Goal: Task Accomplishment & Management: Complete application form

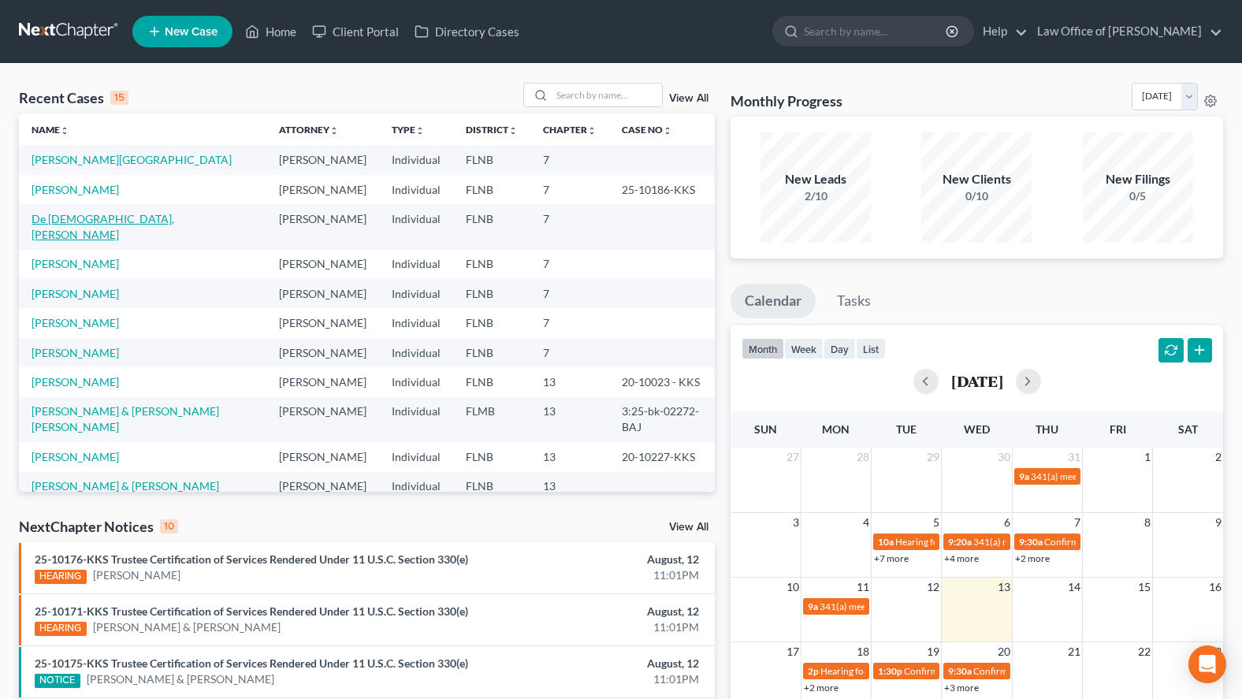
click at [68, 225] on link "De [DEMOGRAPHIC_DATA], [PERSON_NAME]" at bounding box center [103, 226] width 143 height 29
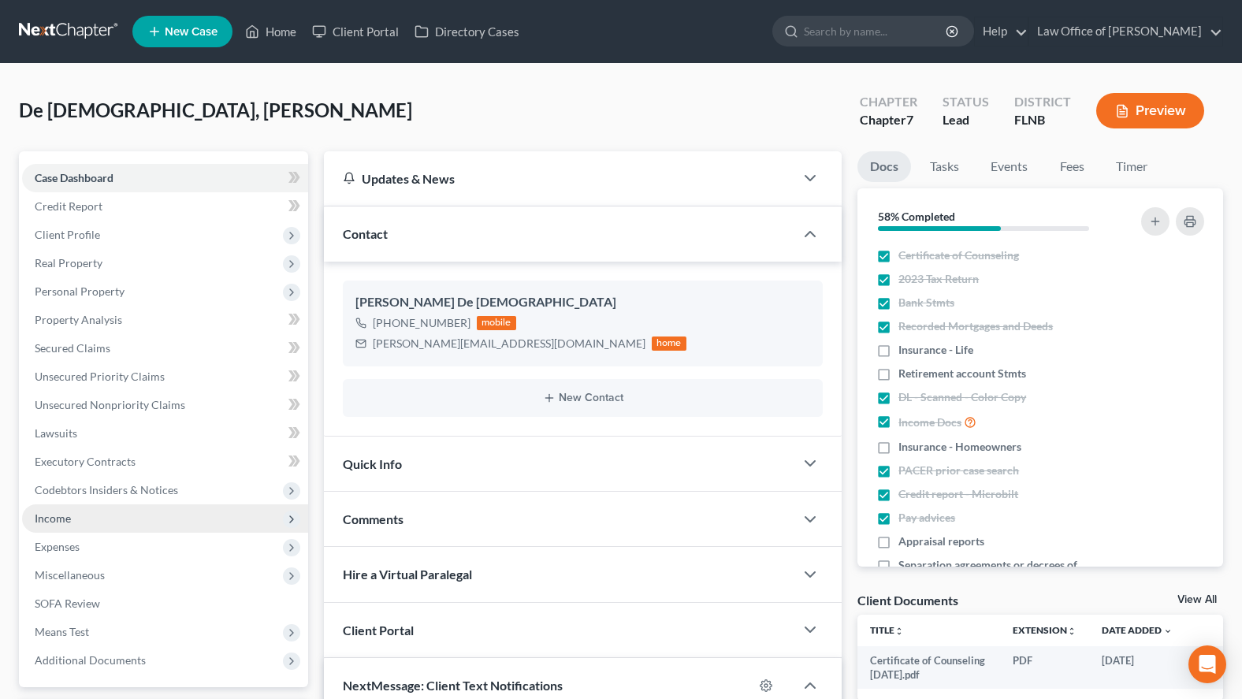
click at [132, 527] on span "Income" at bounding box center [165, 519] width 286 height 28
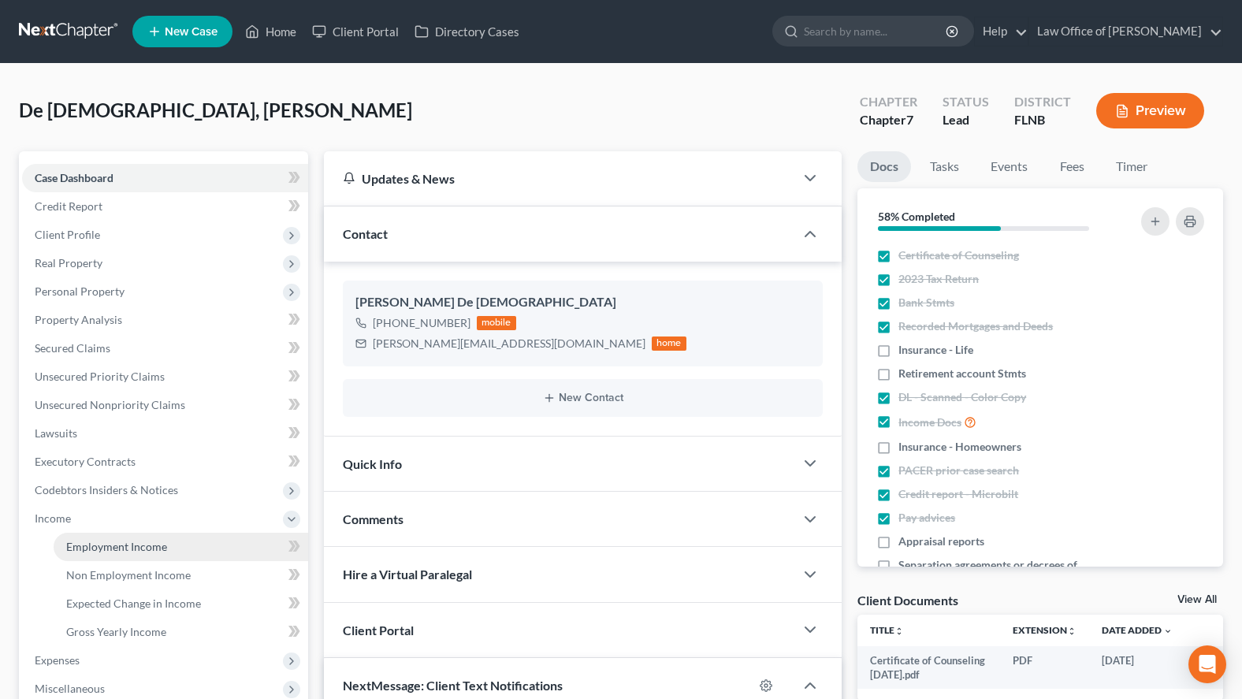
click at [132, 536] on link "Employment Income" at bounding box center [181, 547] width 255 height 28
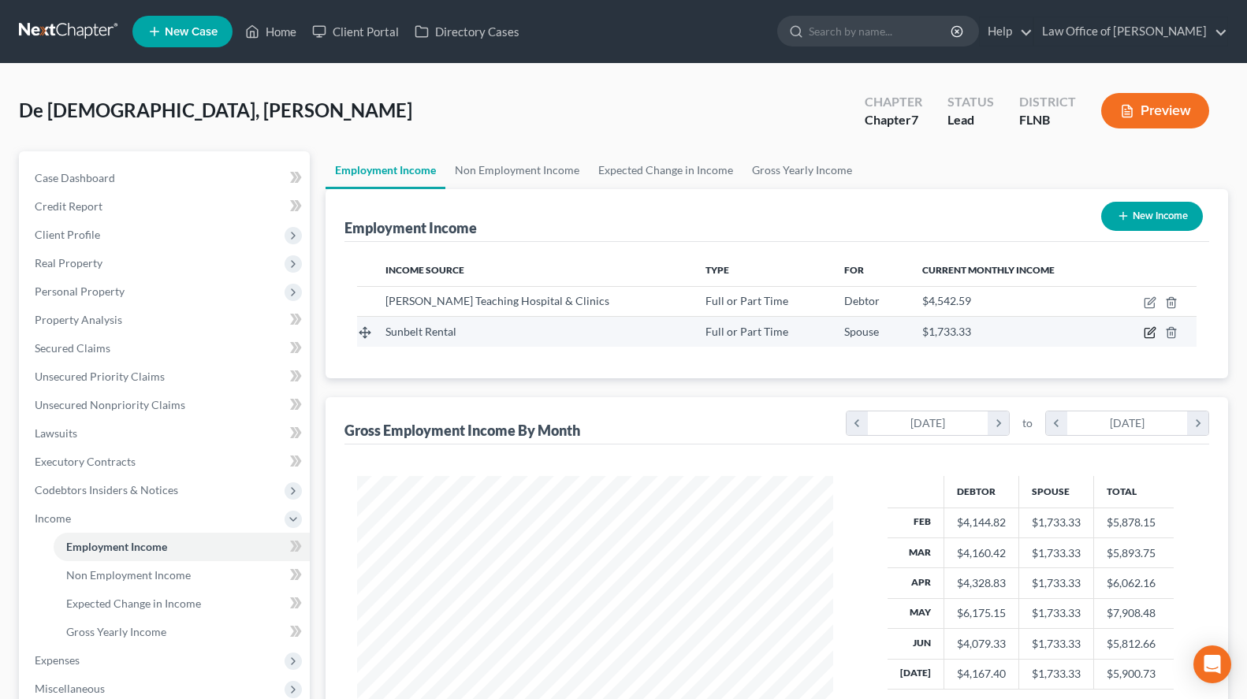
click at [1147, 330] on icon "button" at bounding box center [1150, 332] width 13 height 13
select select "0"
select select "9"
select select "2"
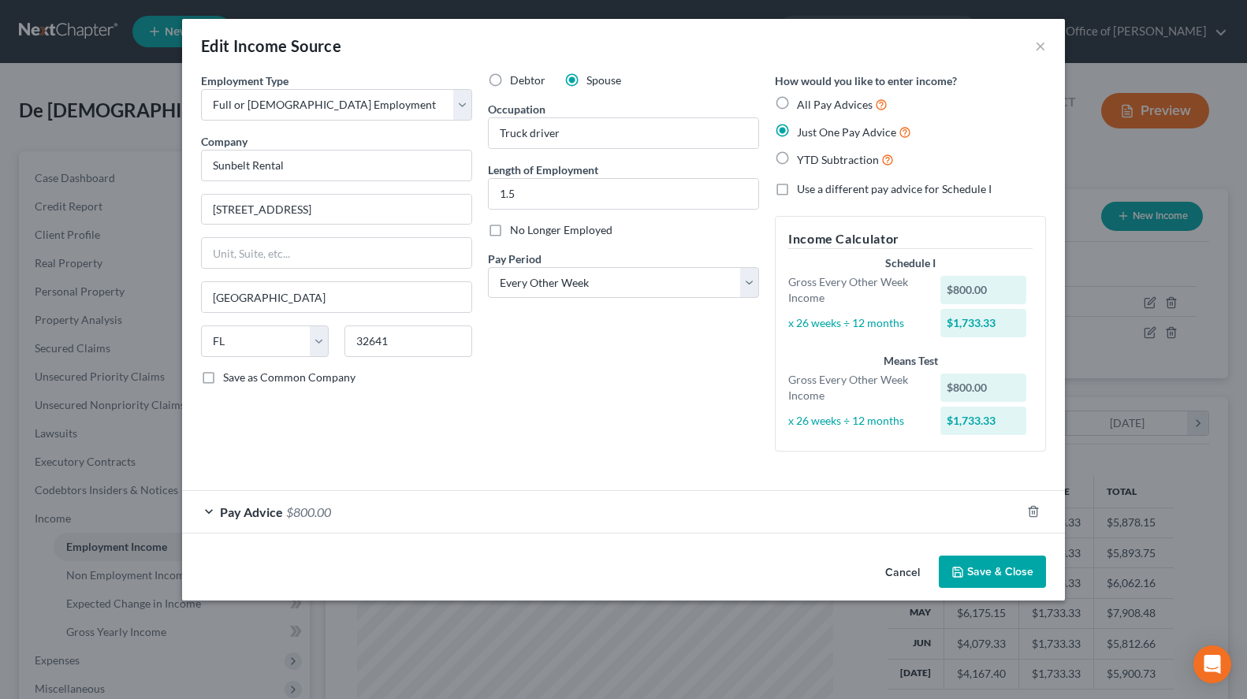
click at [475, 450] on form "Employment Type * Select Full or [DEMOGRAPHIC_DATA] Employment Self Employment …" at bounding box center [623, 303] width 845 height 461
click at [446, 512] on div "Pay Advice $800.00" at bounding box center [601, 512] width 839 height 42
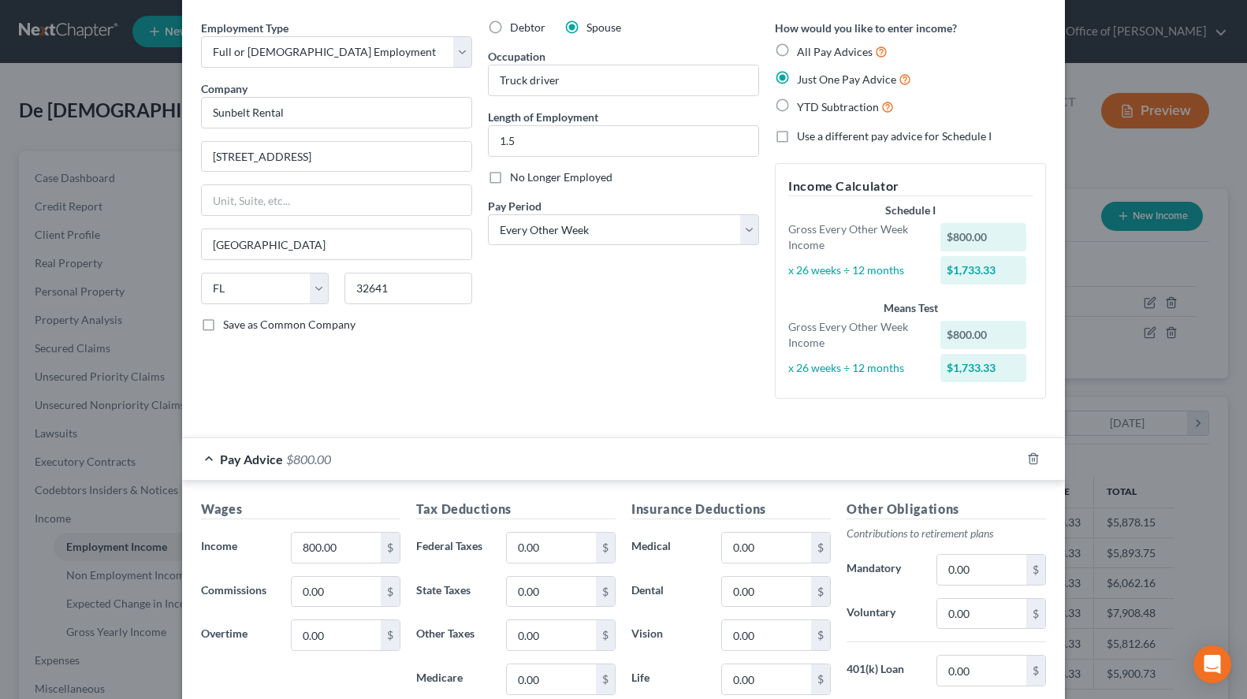
scroll to position [80, 0]
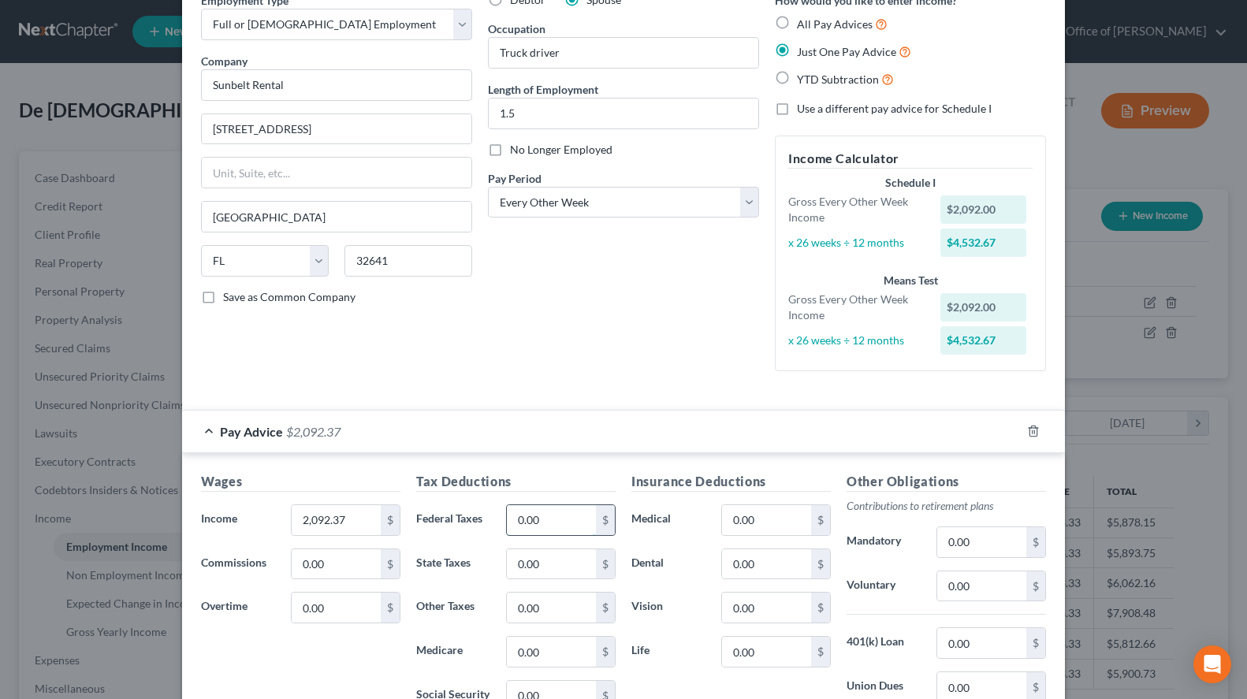
click at [559, 512] on input "0.00" at bounding box center [551, 520] width 89 height 30
type input "124.72"
click at [555, 650] on input "0.00" at bounding box center [551, 652] width 89 height 30
click at [783, 378] on div "How would you like to enter income? All Pay Advices Just One Pay Advice YTD Sub…" at bounding box center [910, 188] width 287 height 392
click at [552, 658] on input "0.00" at bounding box center [551, 652] width 89 height 30
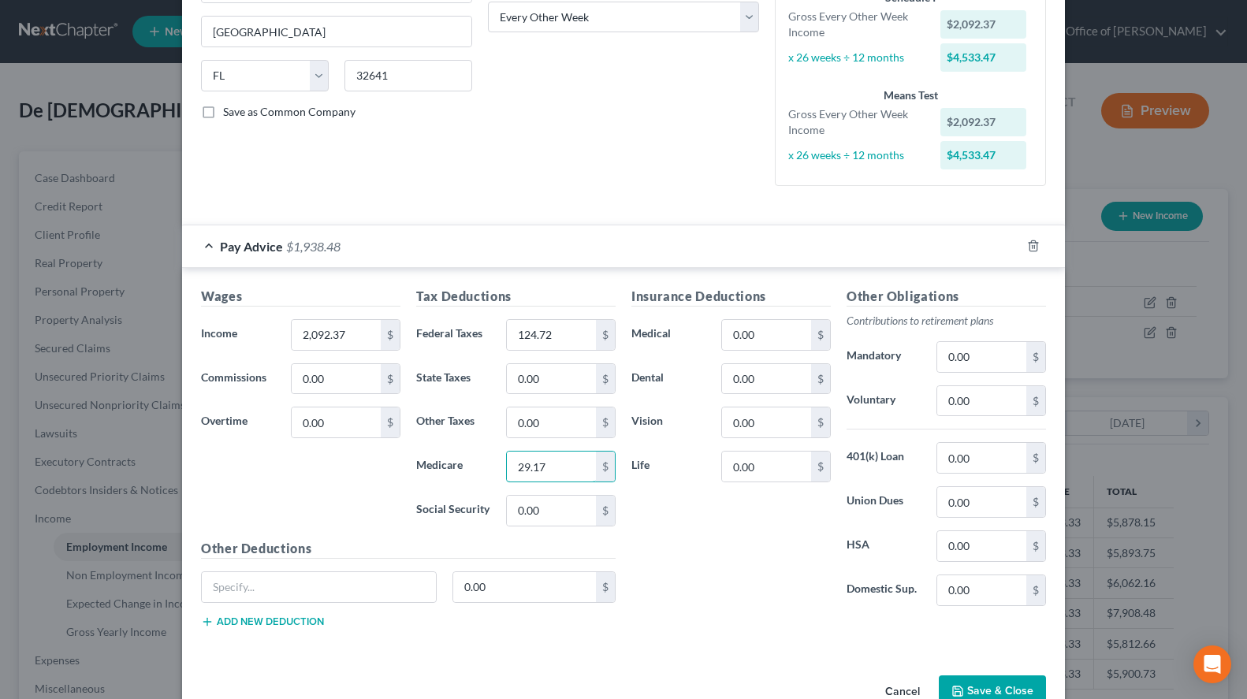
scroll to position [306, 0]
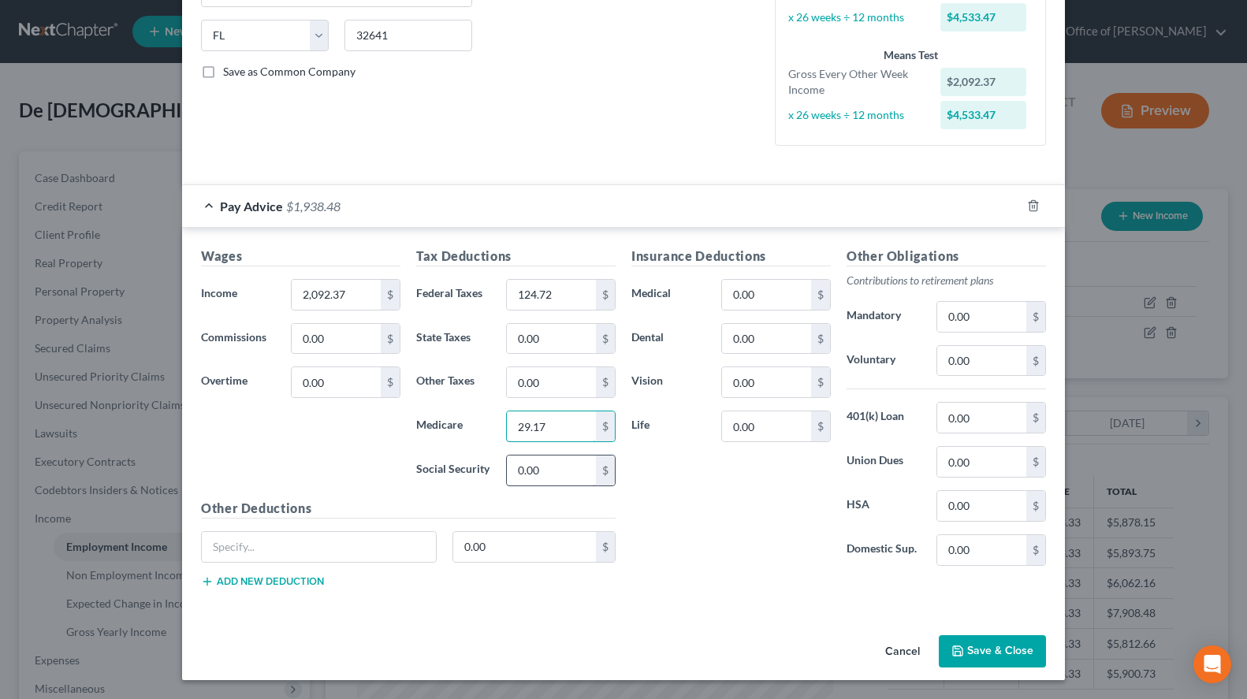
type input "29.17"
click at [564, 471] on input "0.00" at bounding box center [551, 471] width 89 height 30
type input "147.94"
click at [797, 296] on input "0.00" at bounding box center [766, 295] width 89 height 30
type input "51.05"
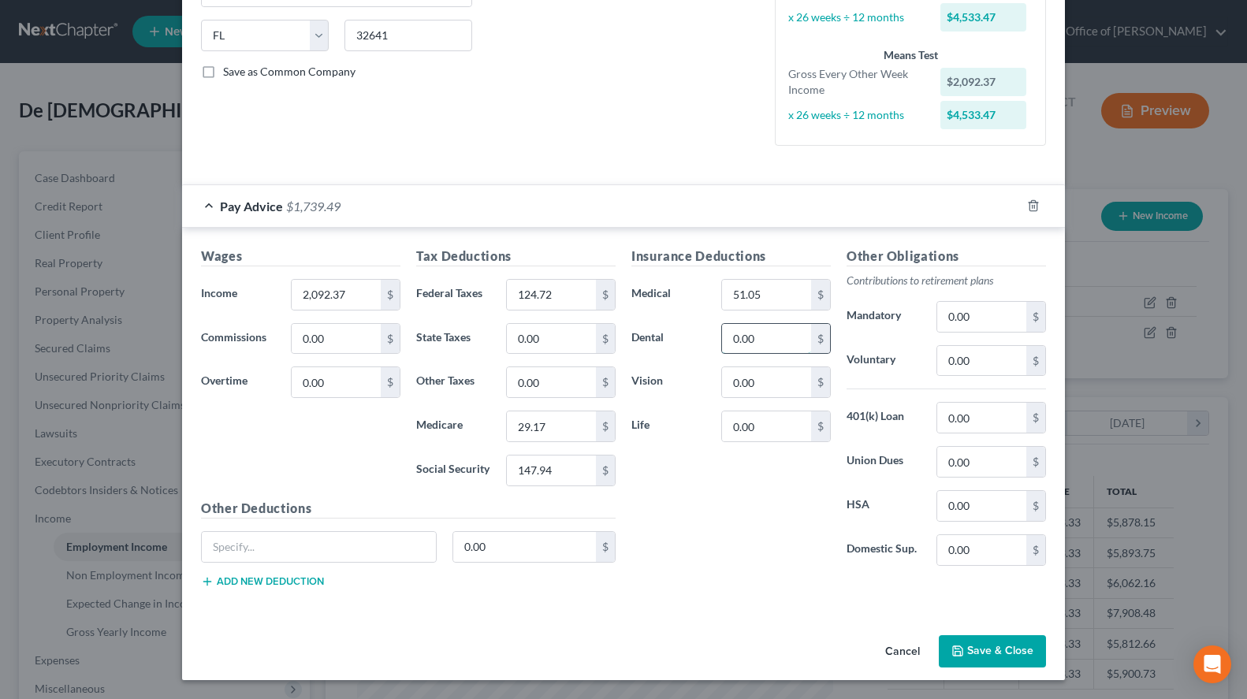
click at [766, 341] on input "0.00" at bounding box center [766, 339] width 89 height 30
type input "19.47"
click at [762, 385] on input "0.00" at bounding box center [766, 382] width 89 height 30
type input "9.18"
click at [1025, 354] on input "0.00" at bounding box center [981, 361] width 89 height 30
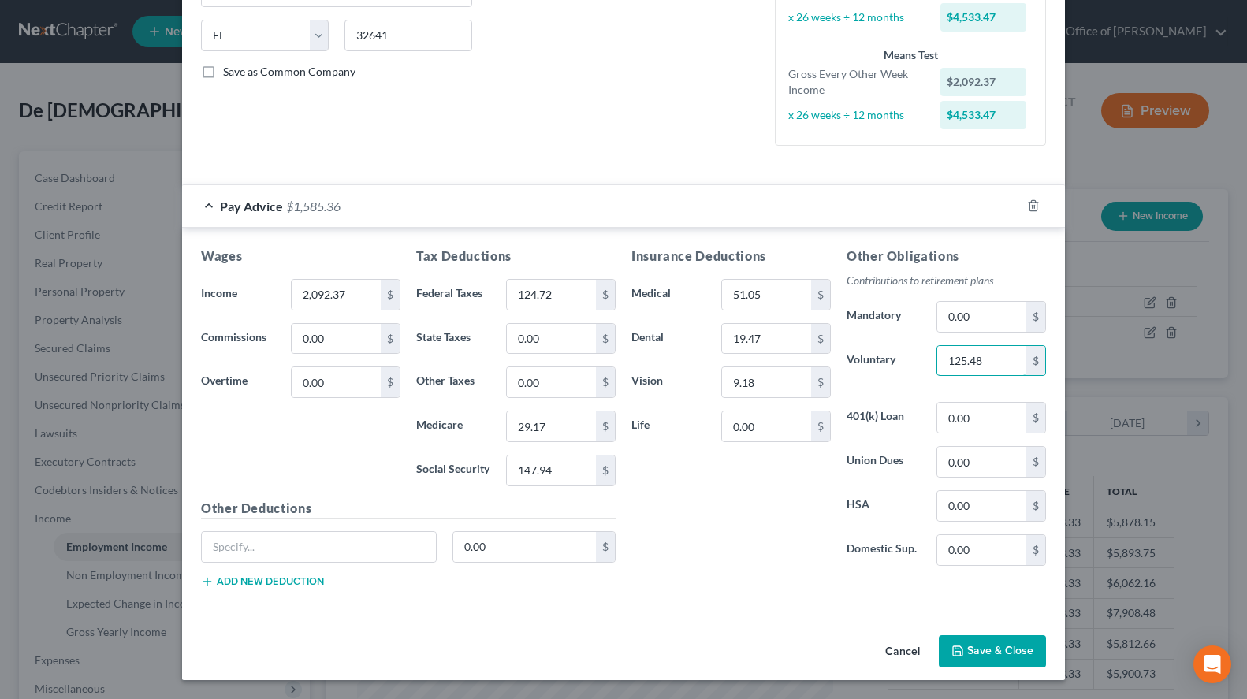
type input "125.48"
click at [1011, 636] on button "Save & Close" at bounding box center [992, 651] width 107 height 33
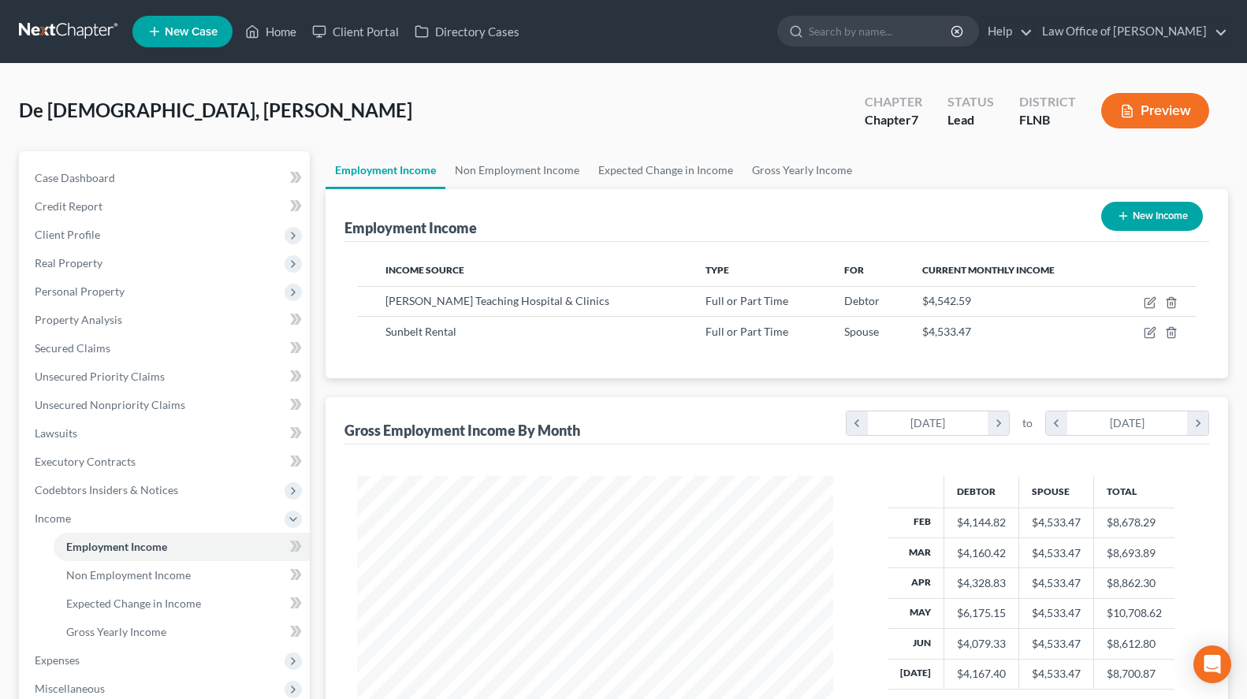
click at [54, 28] on link at bounding box center [69, 31] width 101 height 28
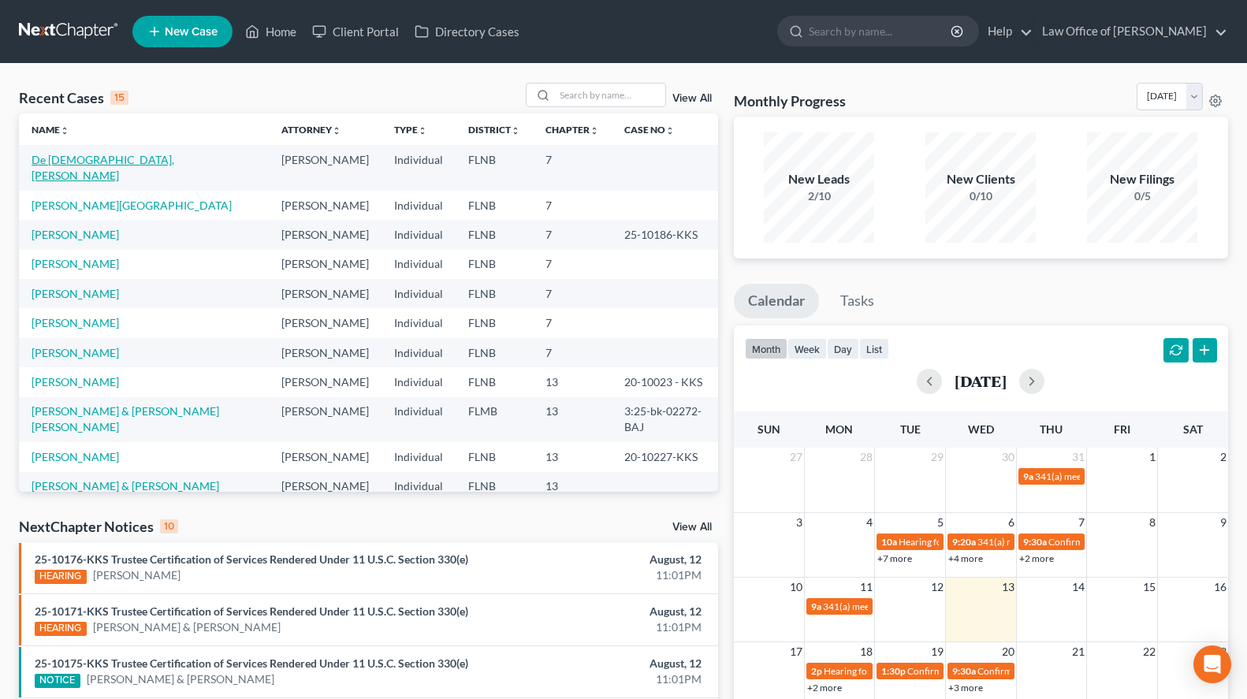
click at [101, 160] on link "De [DEMOGRAPHIC_DATA], [PERSON_NAME]" at bounding box center [103, 167] width 143 height 29
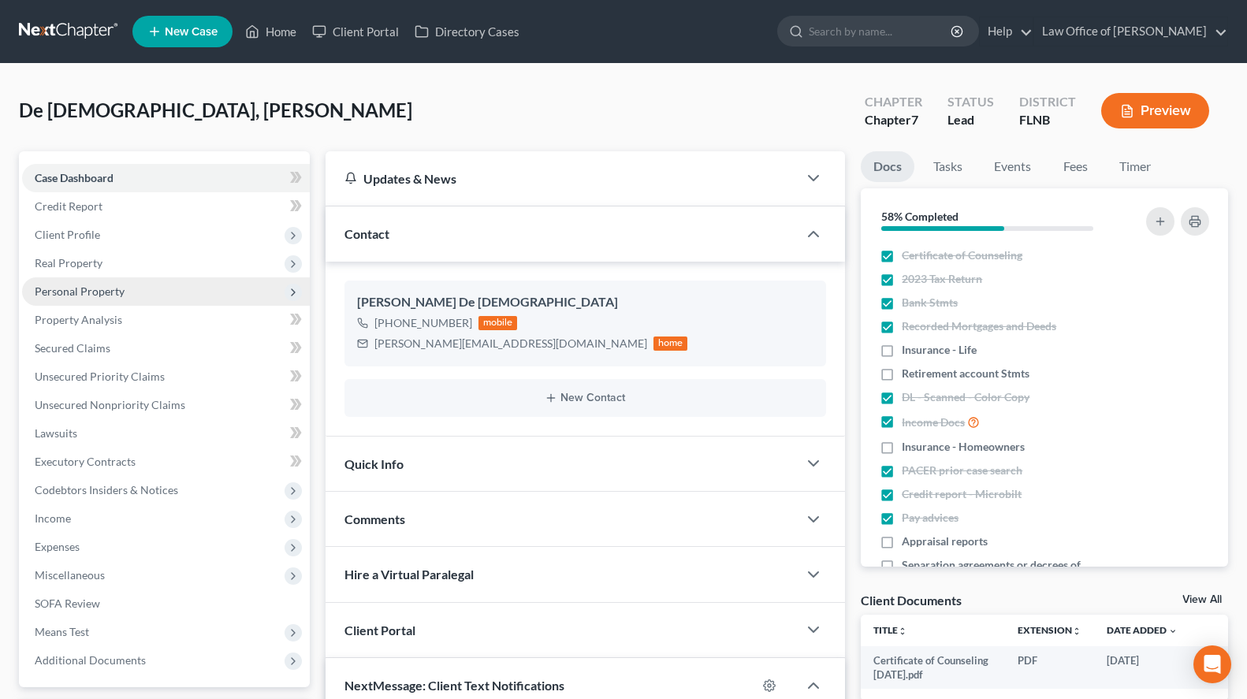
click at [129, 293] on span "Personal Property" at bounding box center [166, 291] width 288 height 28
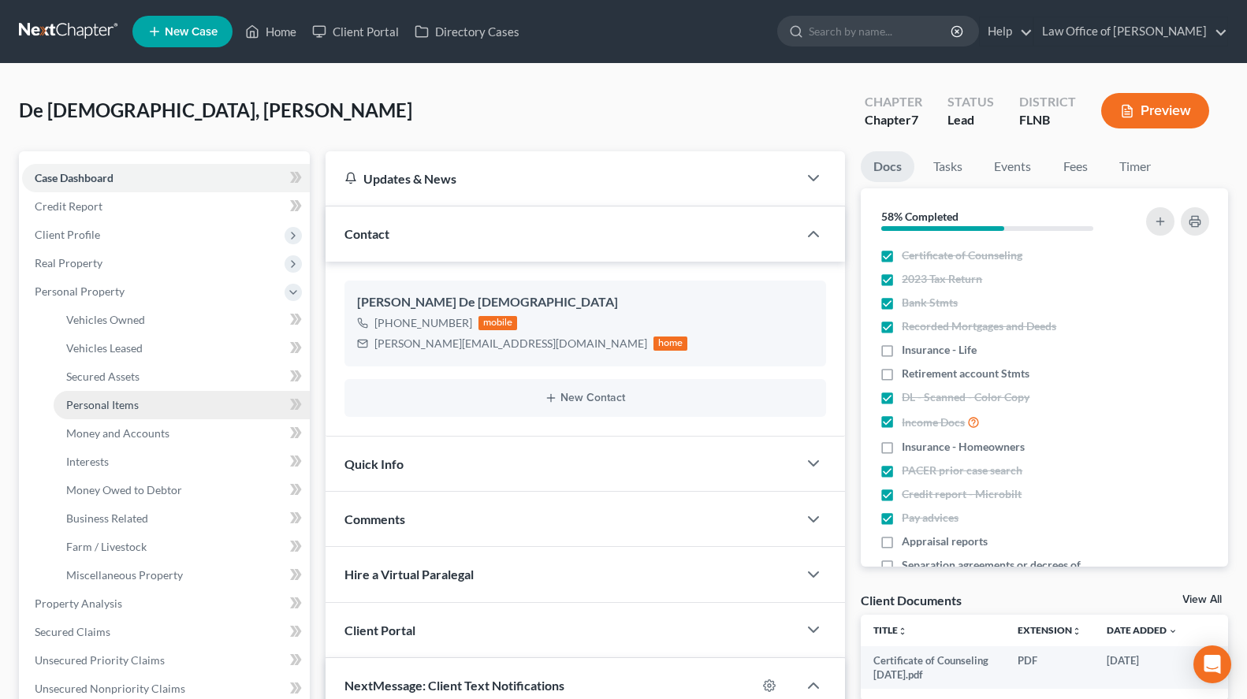
click at [128, 403] on span "Personal Items" at bounding box center [102, 404] width 73 height 13
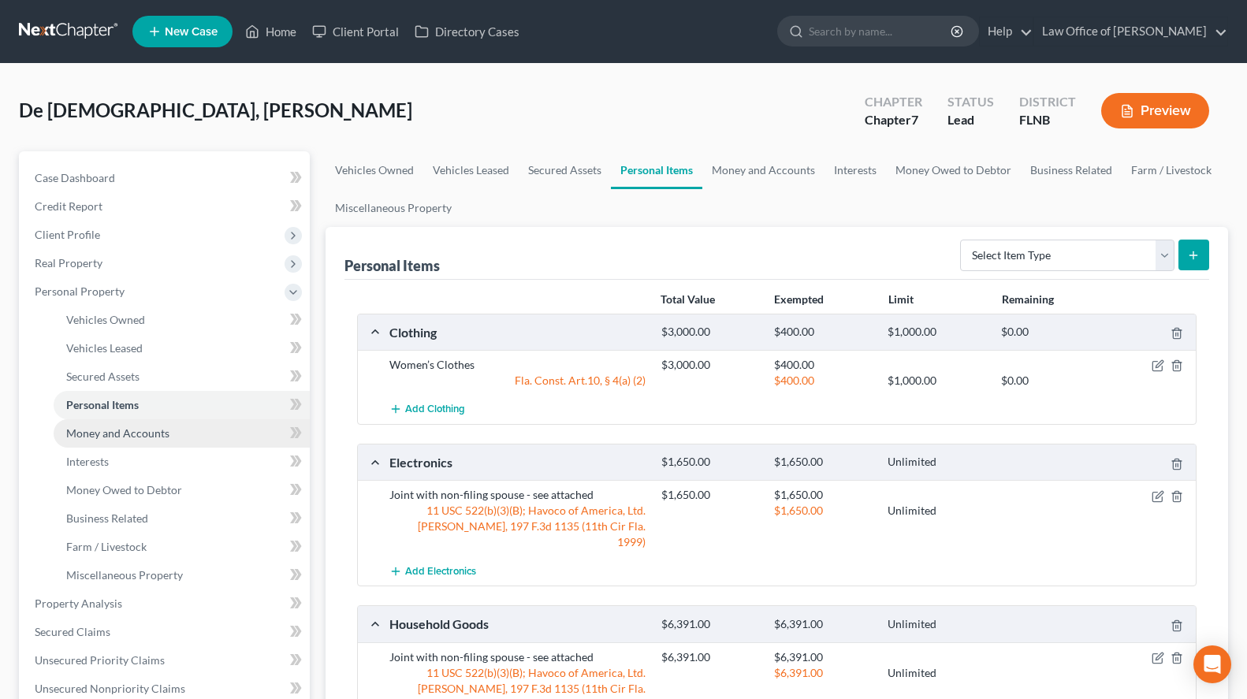
click at [183, 435] on link "Money and Accounts" at bounding box center [182, 433] width 256 height 28
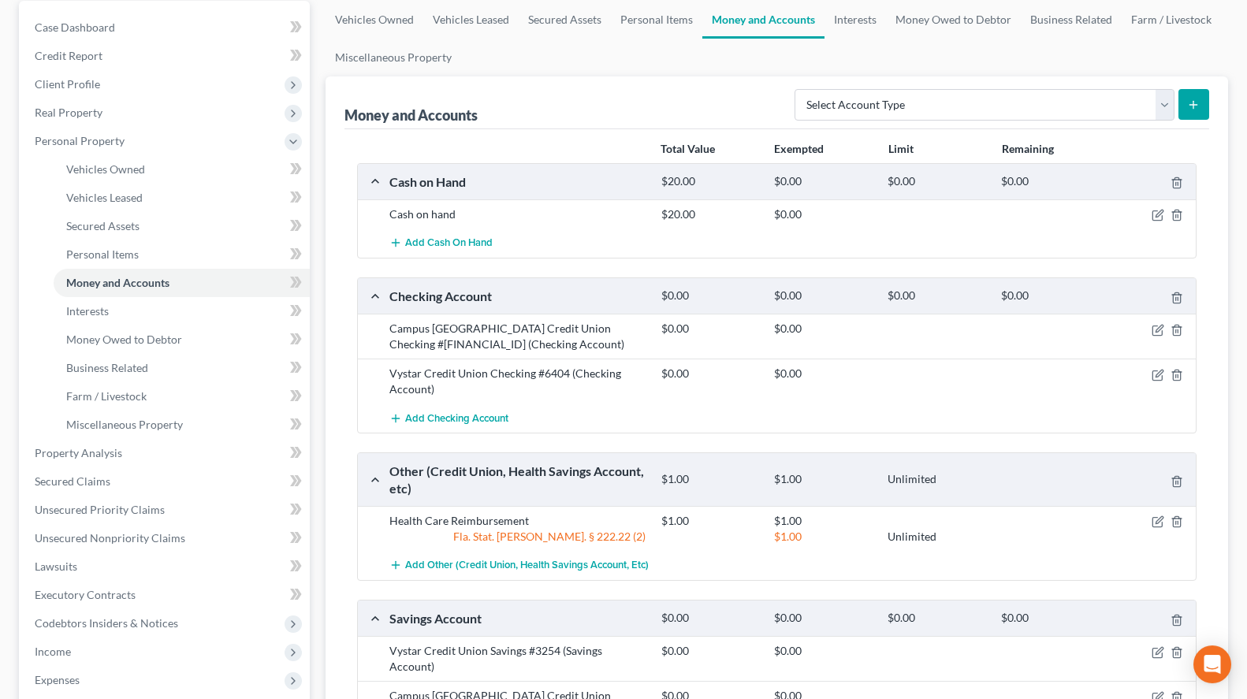
scroll to position [161, 0]
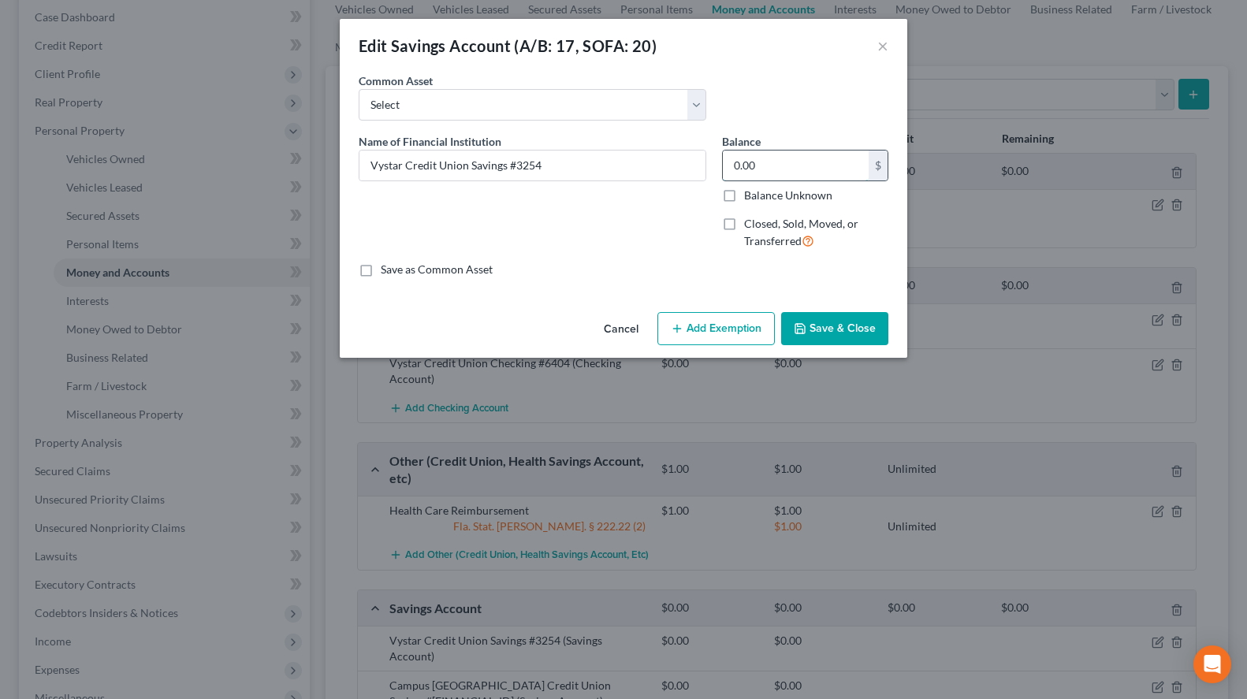
click at [810, 163] on input "0.00" at bounding box center [796, 166] width 146 height 30
type input "5.06"
click at [442, 276] on label "Save as Common Asset" at bounding box center [437, 270] width 112 height 16
click at [397, 272] on input "Save as Common Asset" at bounding box center [392, 267] width 10 height 10
checkbox input "true"
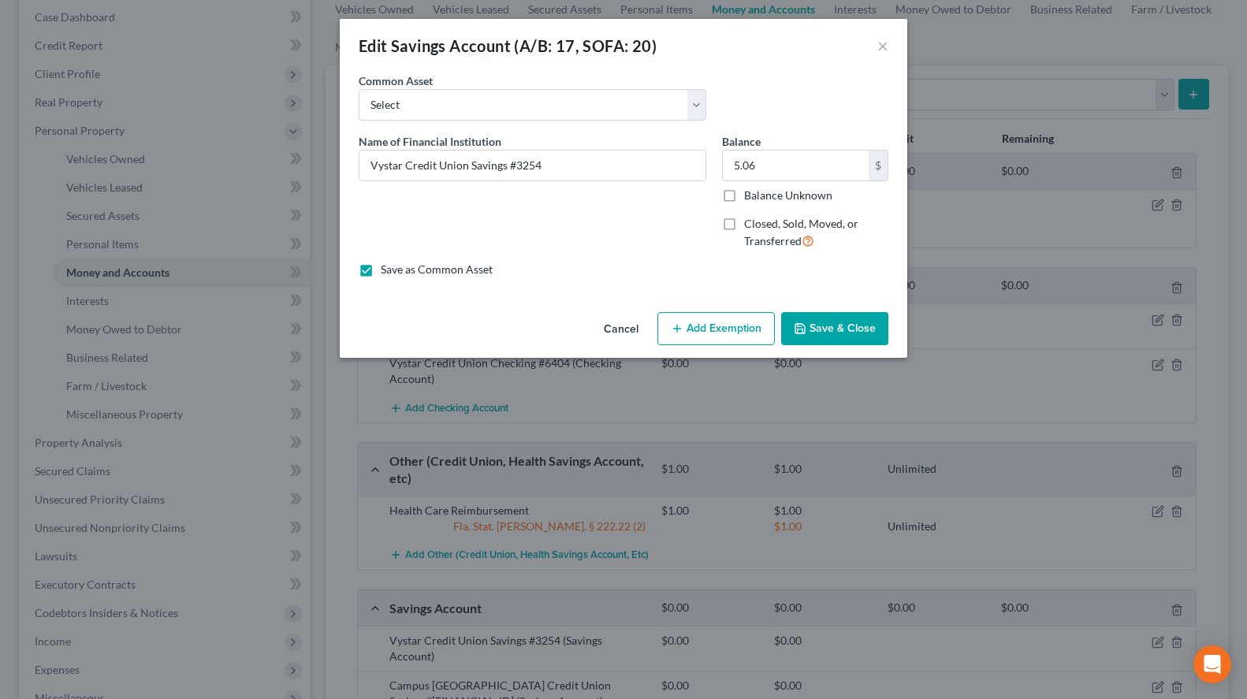
click at [871, 330] on button "Save & Close" at bounding box center [834, 328] width 107 height 33
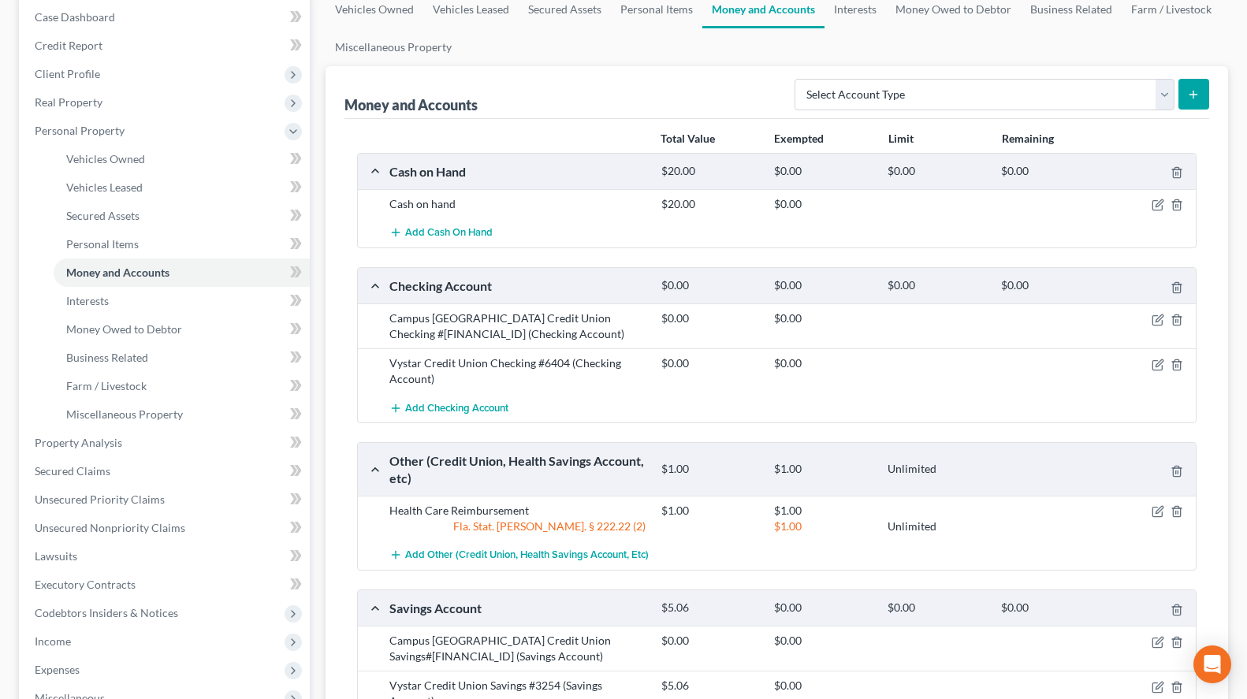
click at [1222, 315] on div "Money and Accounts Select Account Type Brokerage (A/B: 18, SOFA: 20) Cash on Ha…" at bounding box center [777, 424] width 903 height 717
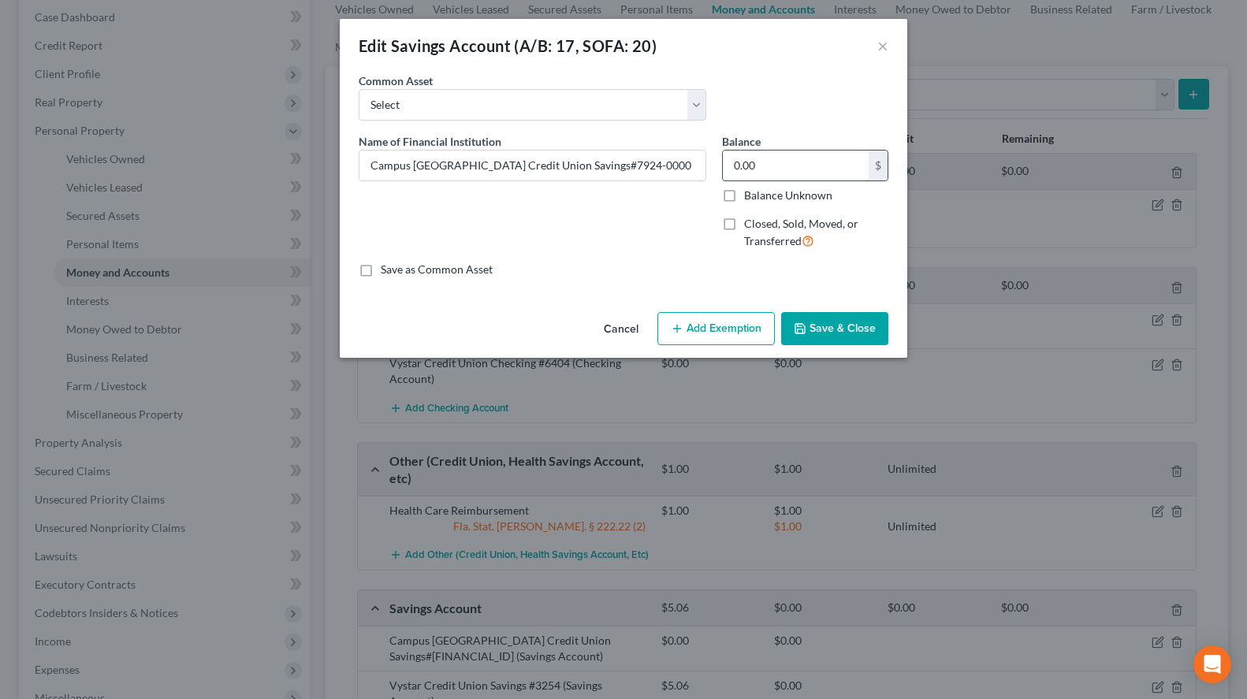
click at [779, 154] on input "0.00" at bounding box center [796, 166] width 146 height 30
type input "5.00"
click at [423, 274] on label "Save as Common Asset" at bounding box center [437, 270] width 112 height 16
click at [397, 272] on input "Save as Common Asset" at bounding box center [392, 267] width 10 height 10
checkbox input "true"
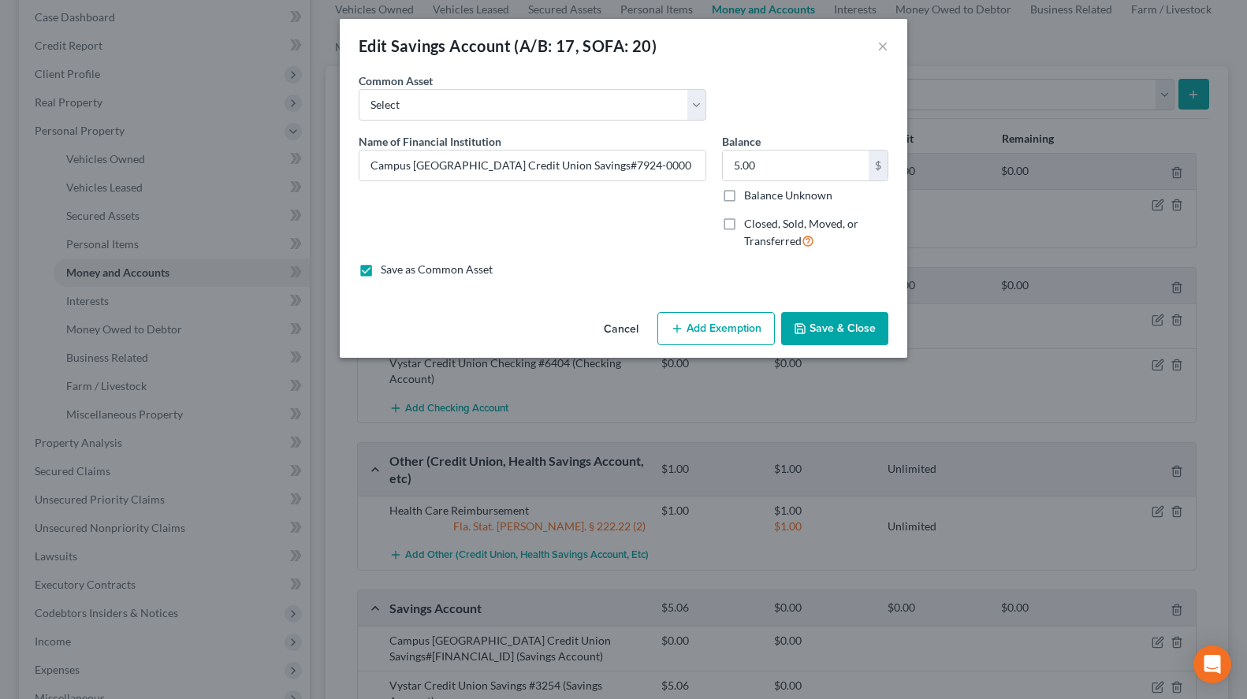
click at [842, 322] on button "Save & Close" at bounding box center [834, 328] width 107 height 33
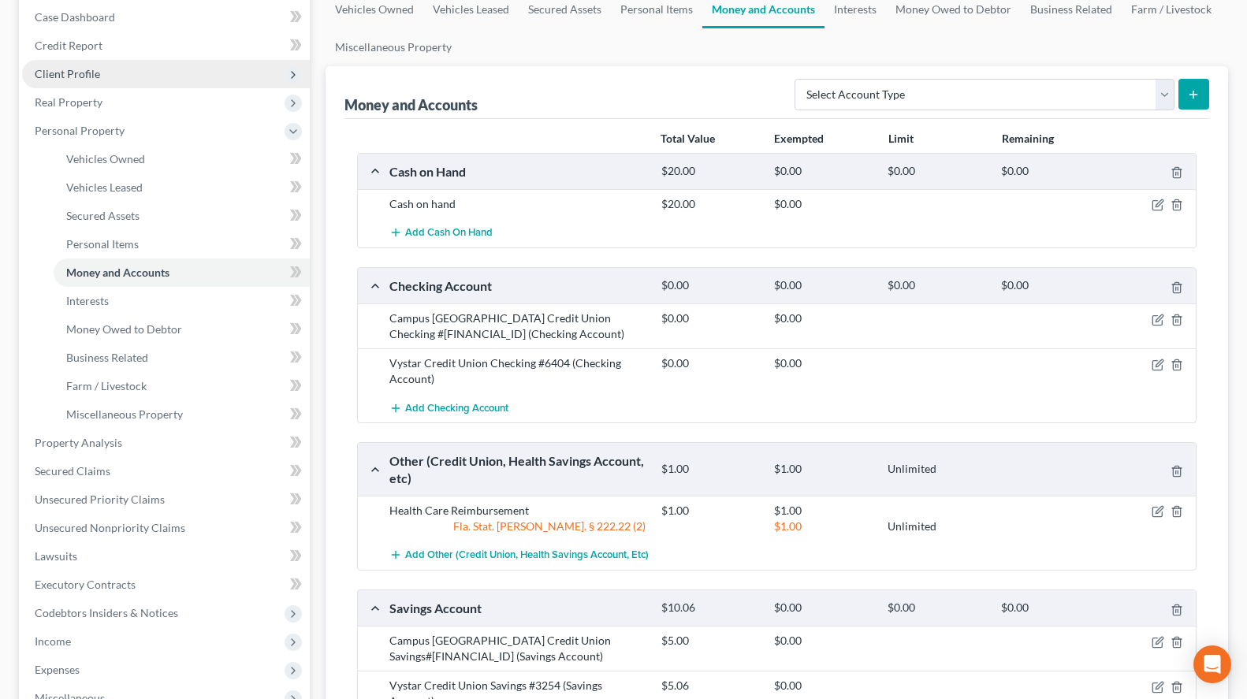
scroll to position [0, 0]
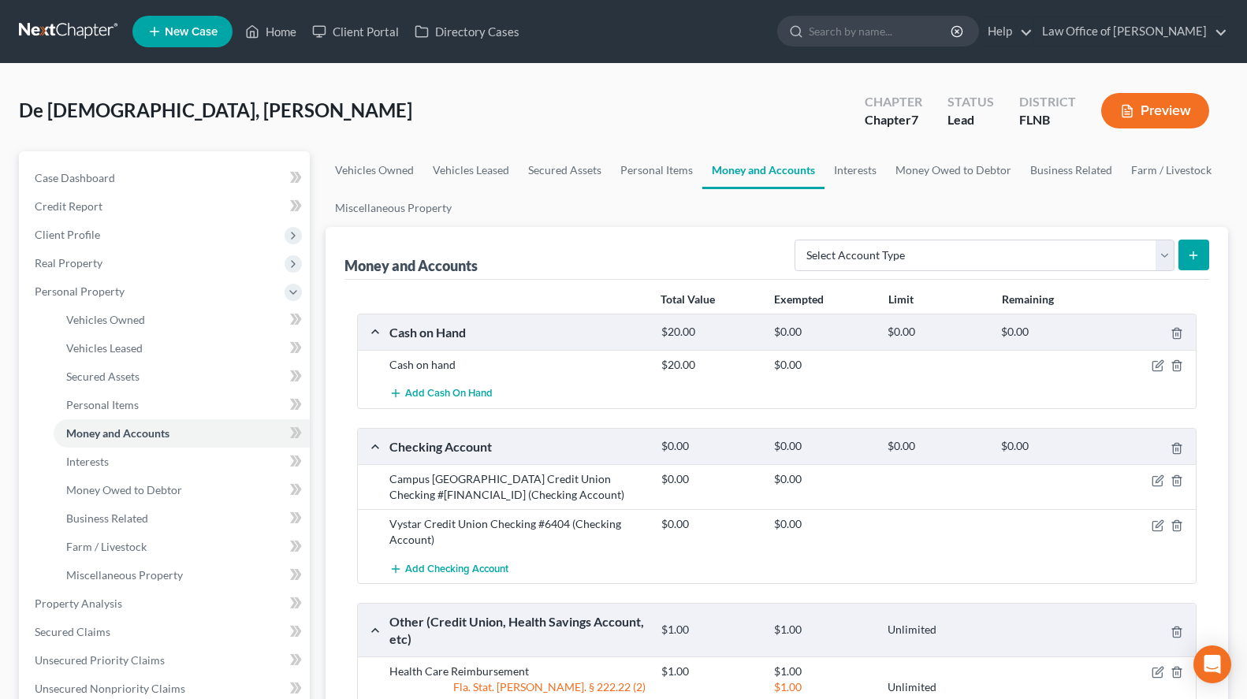
click at [75, 29] on link at bounding box center [69, 31] width 101 height 28
